Goal: Entertainment & Leisure: Browse casually

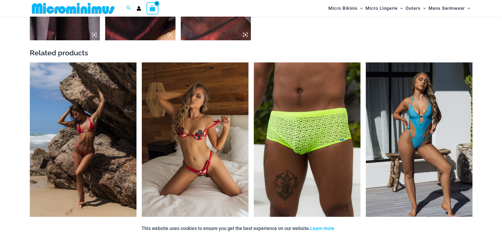
scroll to position [917, 0]
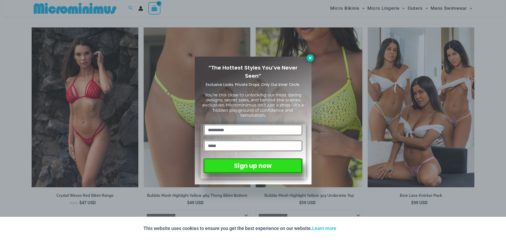
click at [311, 58] on icon at bounding box center [310, 58] width 5 height 5
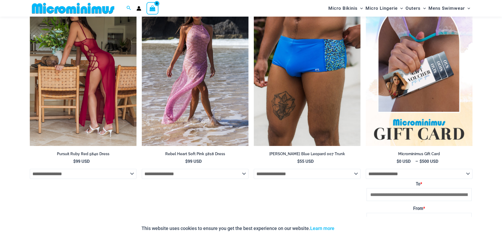
scroll to position [1470, 0]
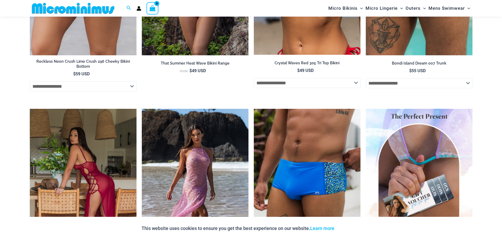
click at [103, 174] on img at bounding box center [83, 189] width 107 height 160
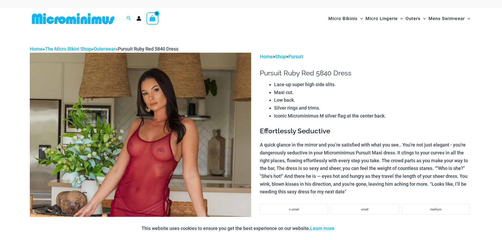
click at [162, 154] on img at bounding box center [140, 219] width 221 height 332
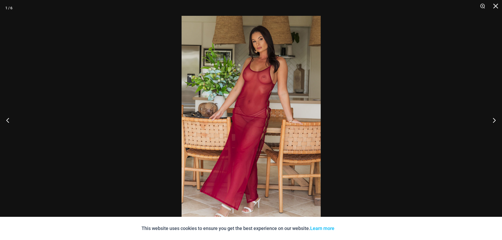
click at [267, 85] on img at bounding box center [250, 120] width 139 height 208
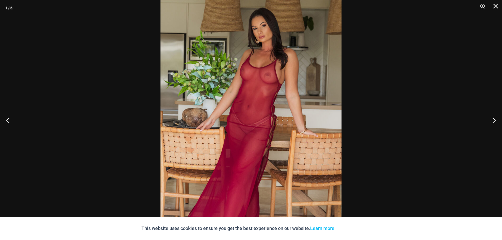
click at [267, 85] on img at bounding box center [250, 130] width 181 height 271
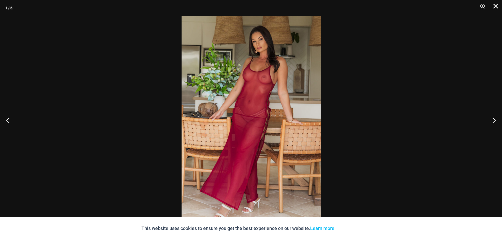
click at [497, 6] on button "Close" at bounding box center [493, 8] width 13 height 16
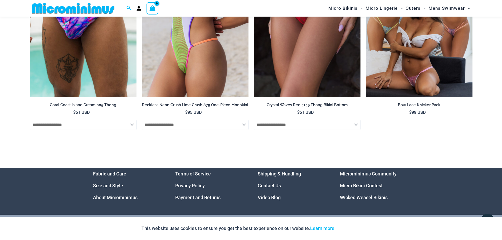
scroll to position [1580, 0]
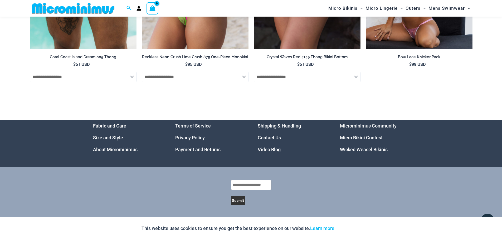
click at [271, 151] on link "Video Blog" at bounding box center [269, 150] width 23 height 6
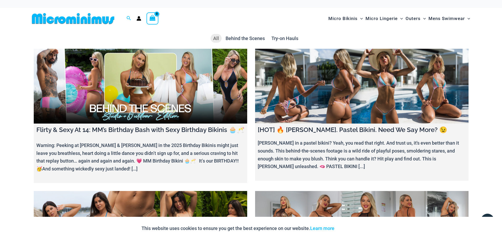
click at [297, 101] on link at bounding box center [361, 86] width 213 height 75
click at [171, 62] on link at bounding box center [140, 86] width 213 height 75
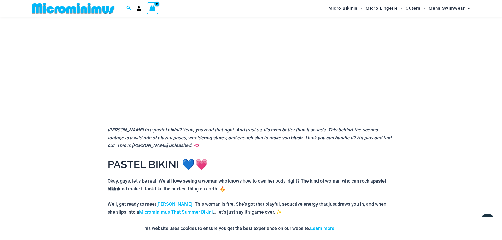
scroll to position [57, 0]
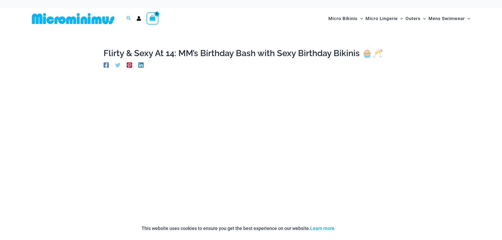
scroll to position [61, 0]
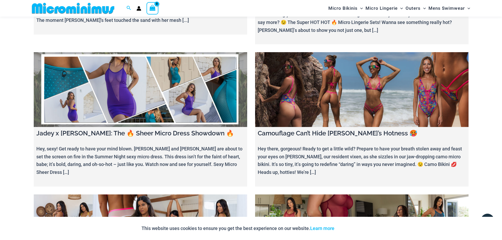
scroll to position [548, 0]
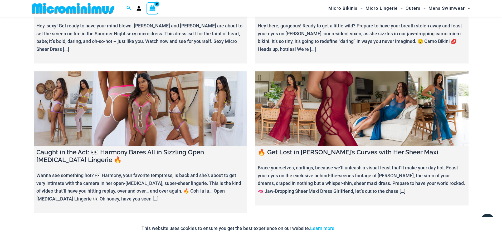
click at [330, 118] on link at bounding box center [361, 108] width 213 height 75
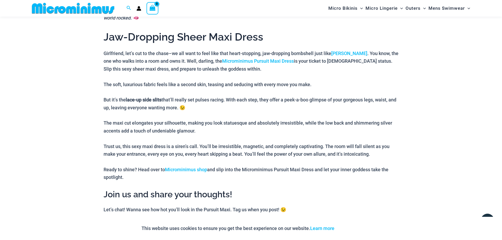
scroll to position [364, 0]
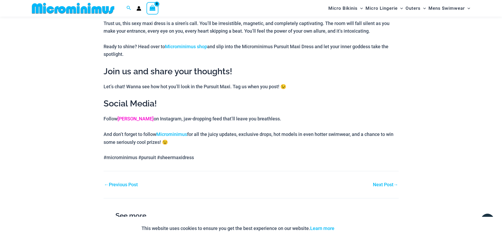
click at [125, 118] on link "Heather" at bounding box center [135, 119] width 36 height 6
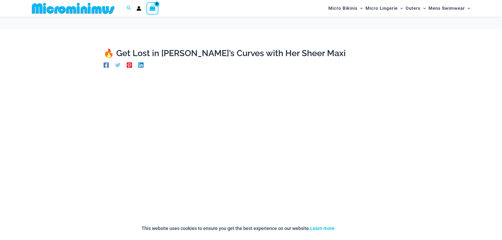
scroll to position [61, 0]
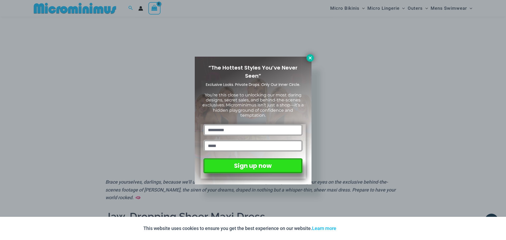
click at [307, 59] on button at bounding box center [309, 57] width 7 height 7
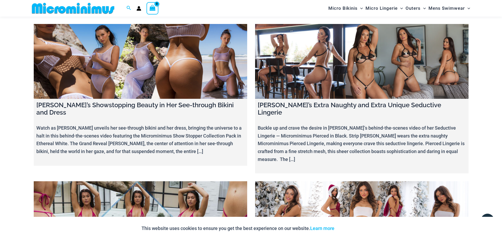
scroll to position [2449, 0]
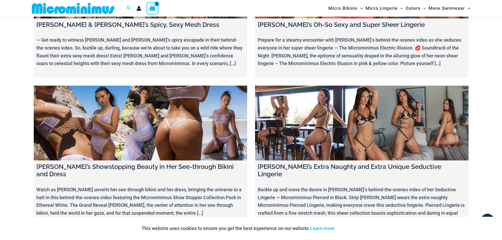
click at [348, 163] on h4 "[PERSON_NAME]’s Extra Naughty and Extra Unique Seductive Lingerie" at bounding box center [362, 170] width 208 height 15
click at [348, 91] on link at bounding box center [361, 123] width 213 height 75
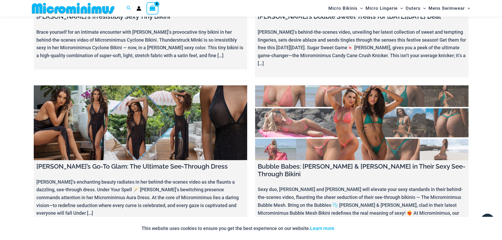
scroll to position [2879, 0]
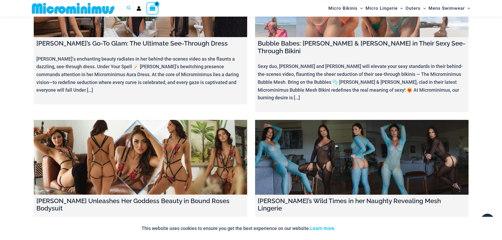
click at [405, 120] on link at bounding box center [361, 157] width 213 height 75
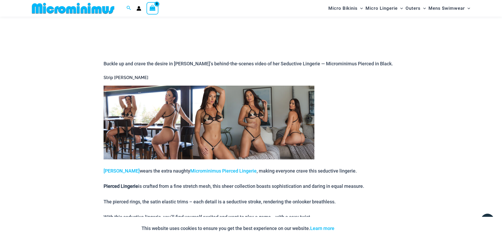
scroll to position [57, 0]
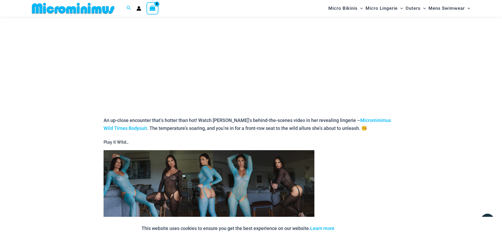
scroll to position [184, 0]
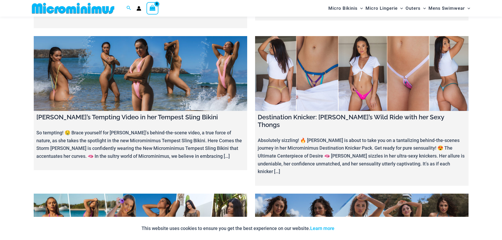
scroll to position [3182, 0]
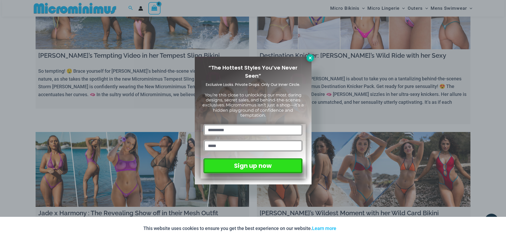
click at [311, 57] on icon at bounding box center [309, 57] width 3 height 3
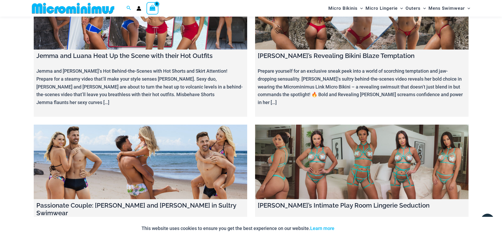
scroll to position [3428, 0]
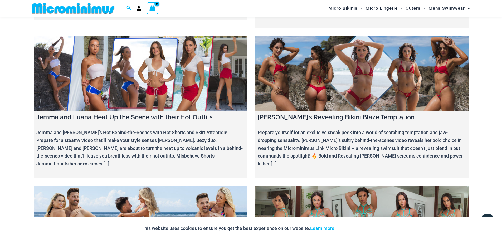
click at [158, 186] on link at bounding box center [140, 223] width 213 height 75
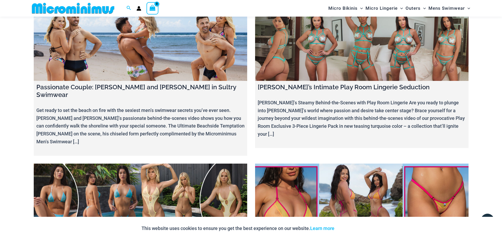
scroll to position [3730, 0]
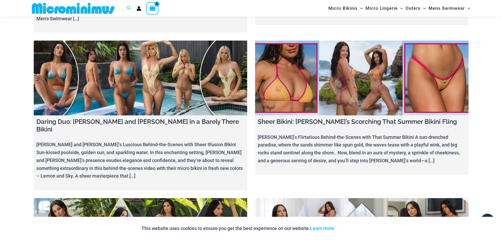
click at [398, 198] on link at bounding box center [361, 235] width 213 height 75
click at [377, 198] on link at bounding box center [361, 235] width 213 height 75
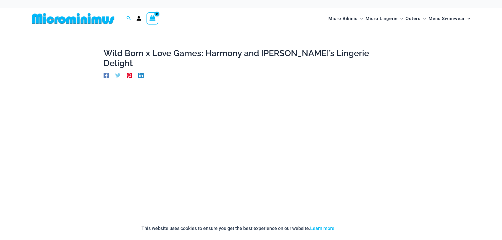
scroll to position [61, 0]
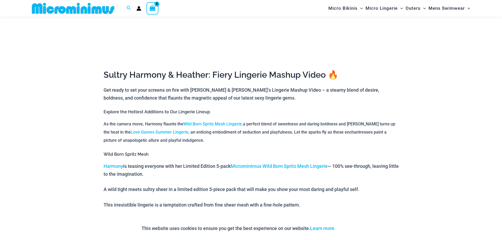
scroll to position [180, 0]
click at [111, 163] on p "Harmony is teasing everyone with her Limited Edition 5-pack Microminimus Wild B…" at bounding box center [251, 171] width 295 height 16
click at [112, 164] on link "Harmony" at bounding box center [113, 167] width 19 height 6
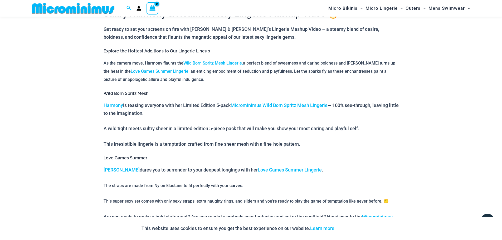
scroll to position [364, 0]
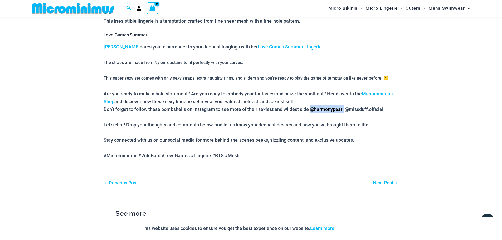
drag, startPoint x: 345, startPoint y: 97, endPoint x: 311, endPoint y: 96, distance: 34.0
click at [311, 105] on p "Don’t forget to follow these bombshells on Instagram to see more of their sexie…" at bounding box center [251, 109] width 295 height 8
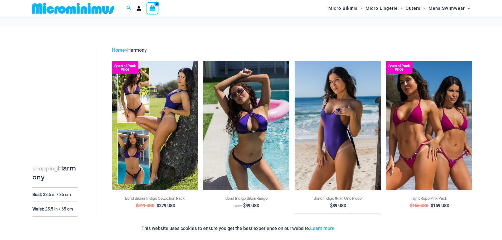
scroll to position [241, 0]
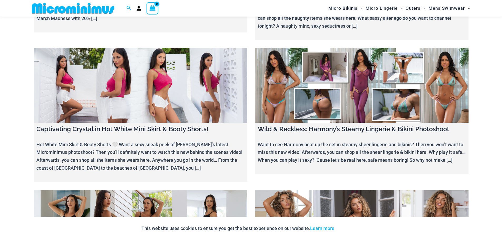
scroll to position [5016, 0]
